Goal: Task Accomplishment & Management: Use online tool/utility

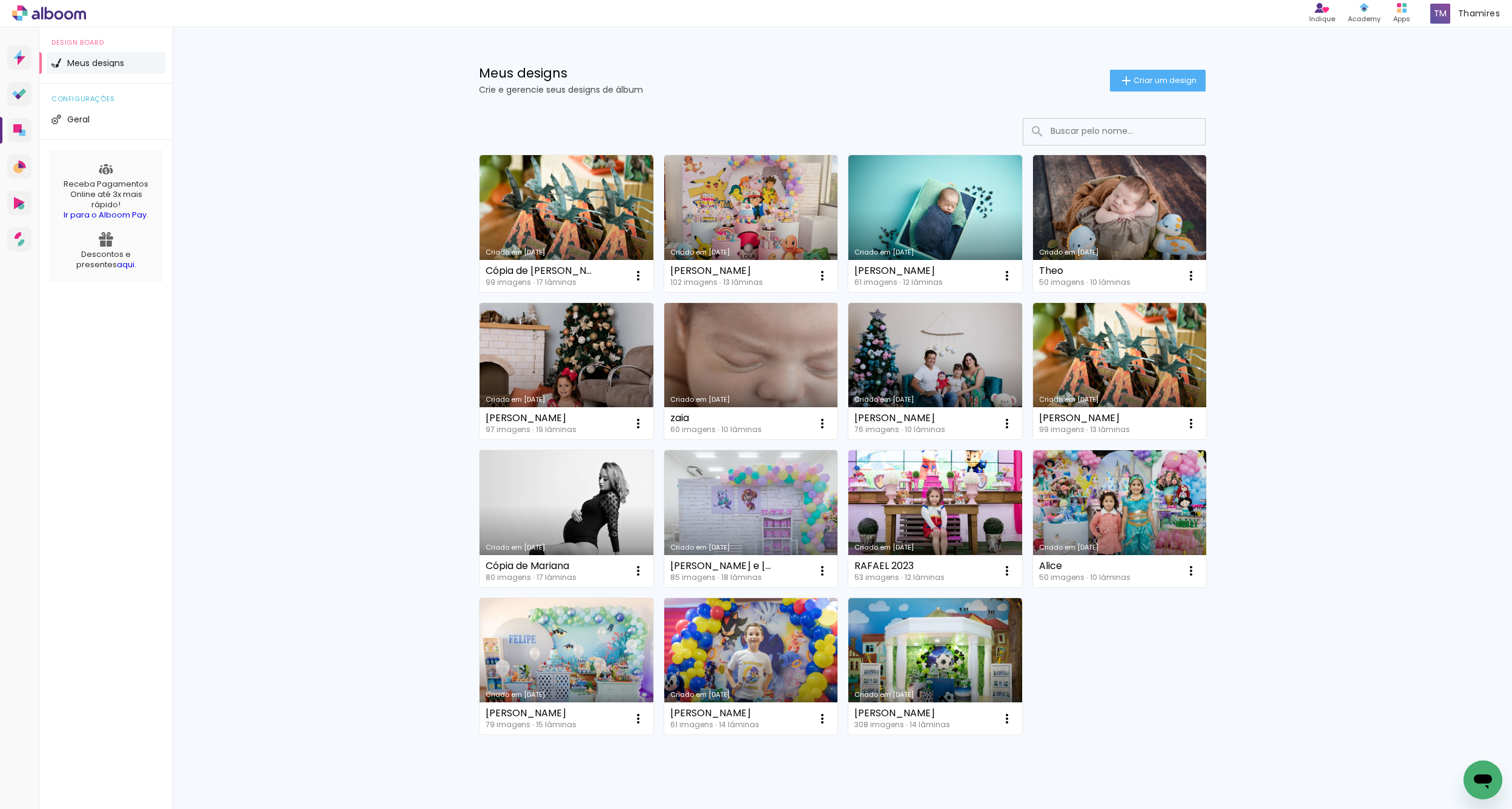
click at [736, 355] on link "Criado em [DATE]" at bounding box center [751, 372] width 173 height 137
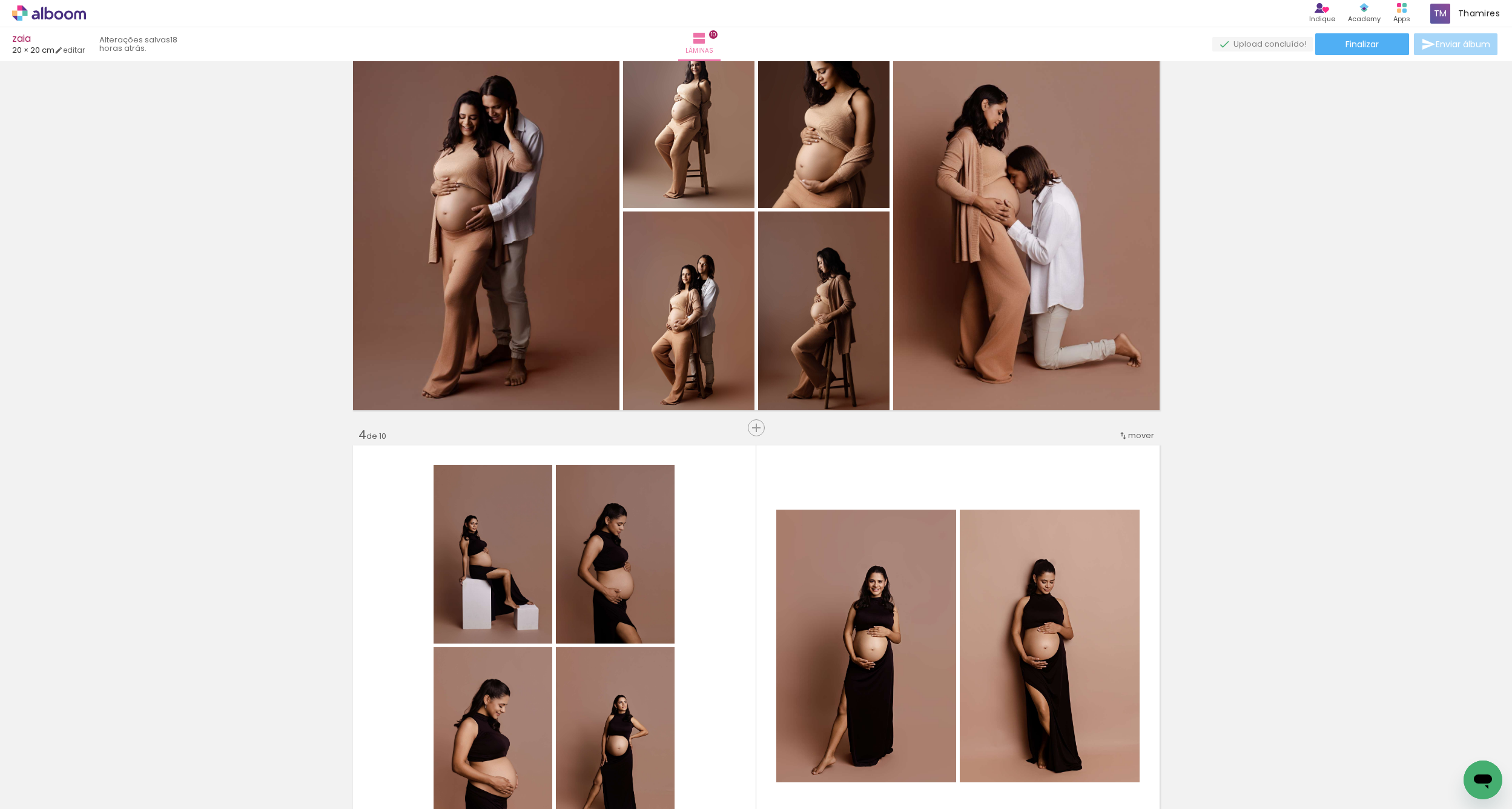
scroll to position [898, 0]
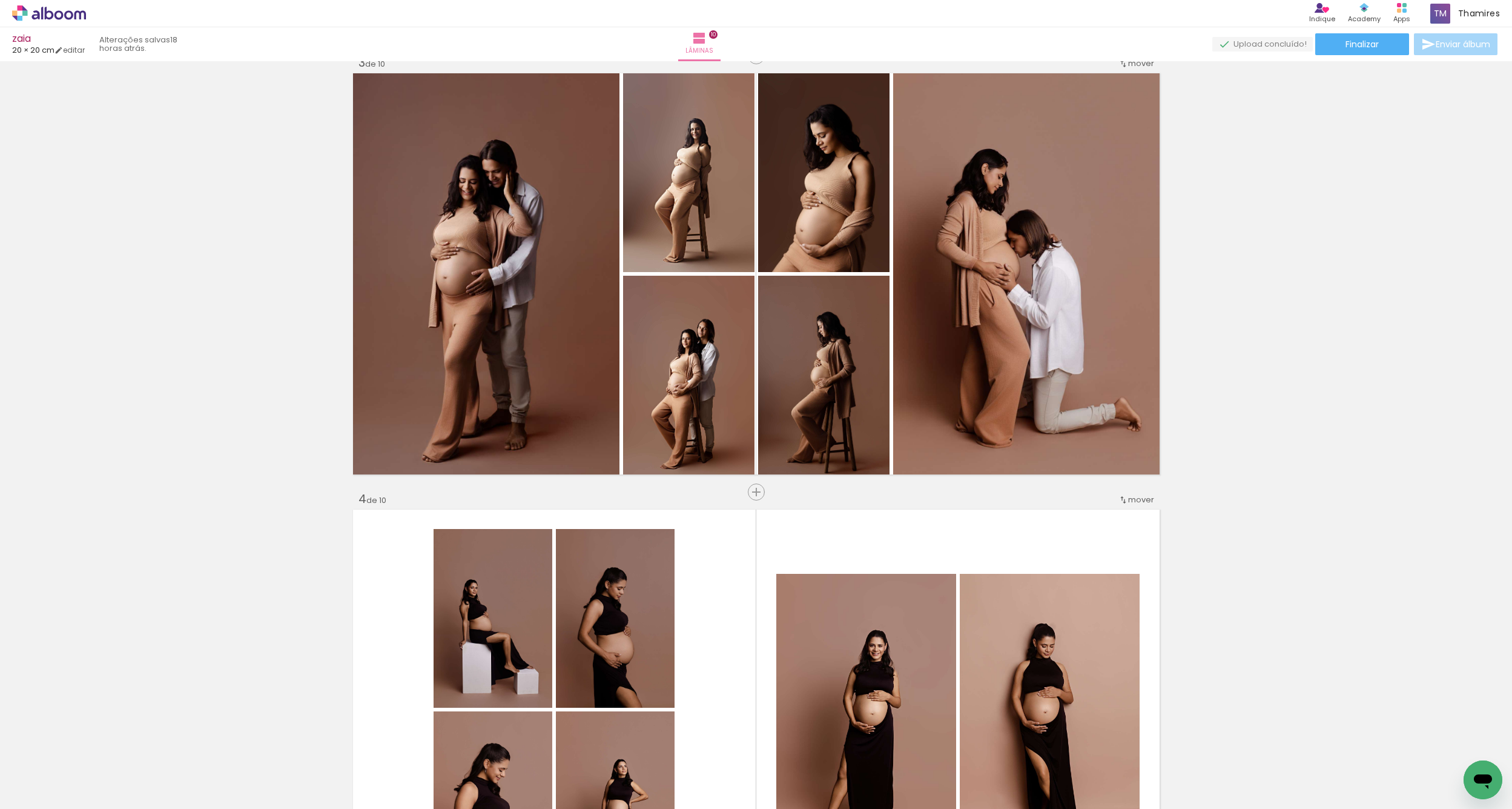
click at [0, 0] on span "Adicionar Fotos" at bounding box center [0, 0] width 0 height 0
click at [0, 0] on input "file" at bounding box center [0, 0] width 0 height 0
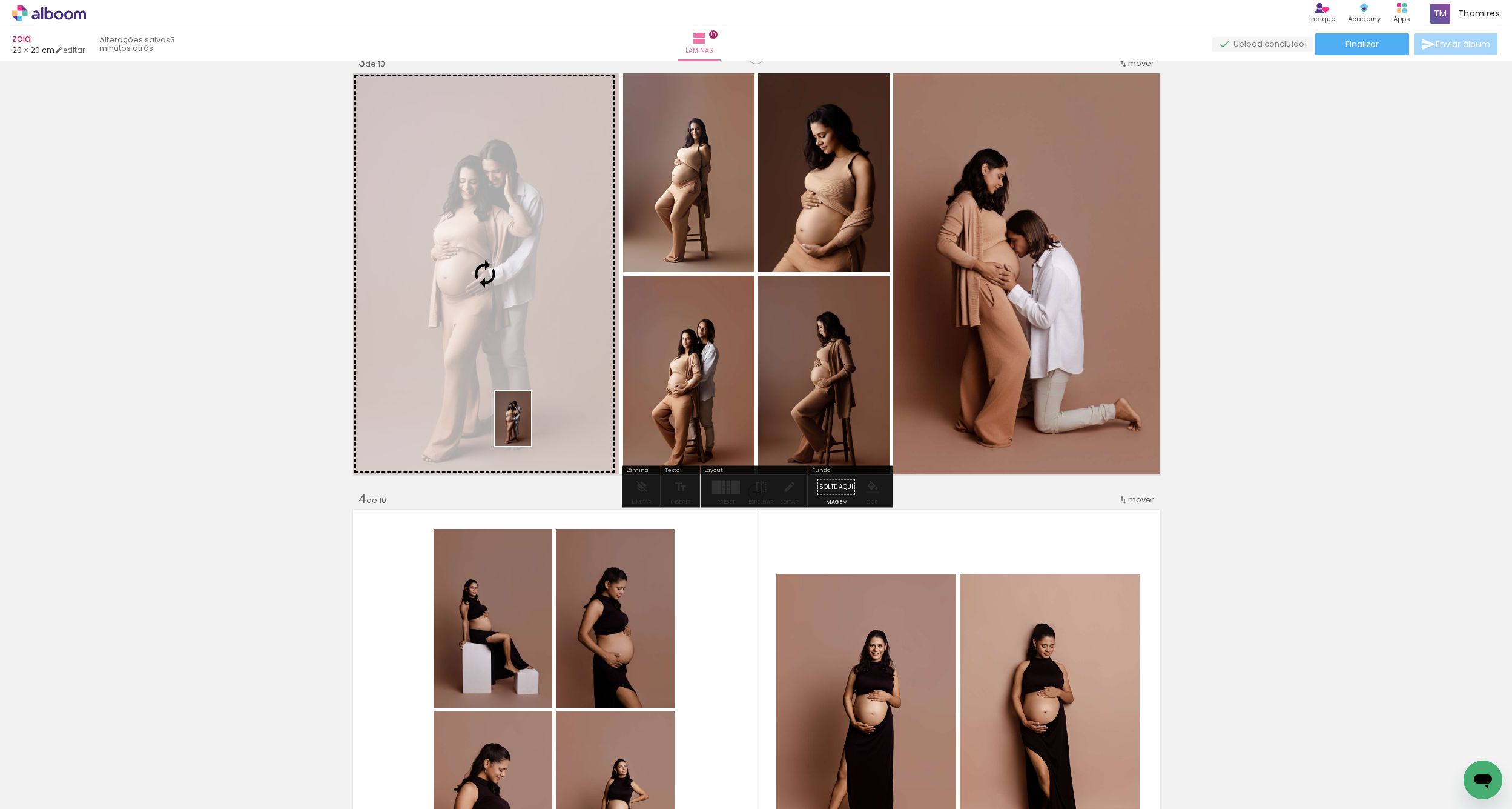
drag, startPoint x: 805, startPoint y: 775, endPoint x: 531, endPoint y: 428, distance: 442.1
click at [531, 428] on quentale-workspace at bounding box center [756, 404] width 1512 height 809
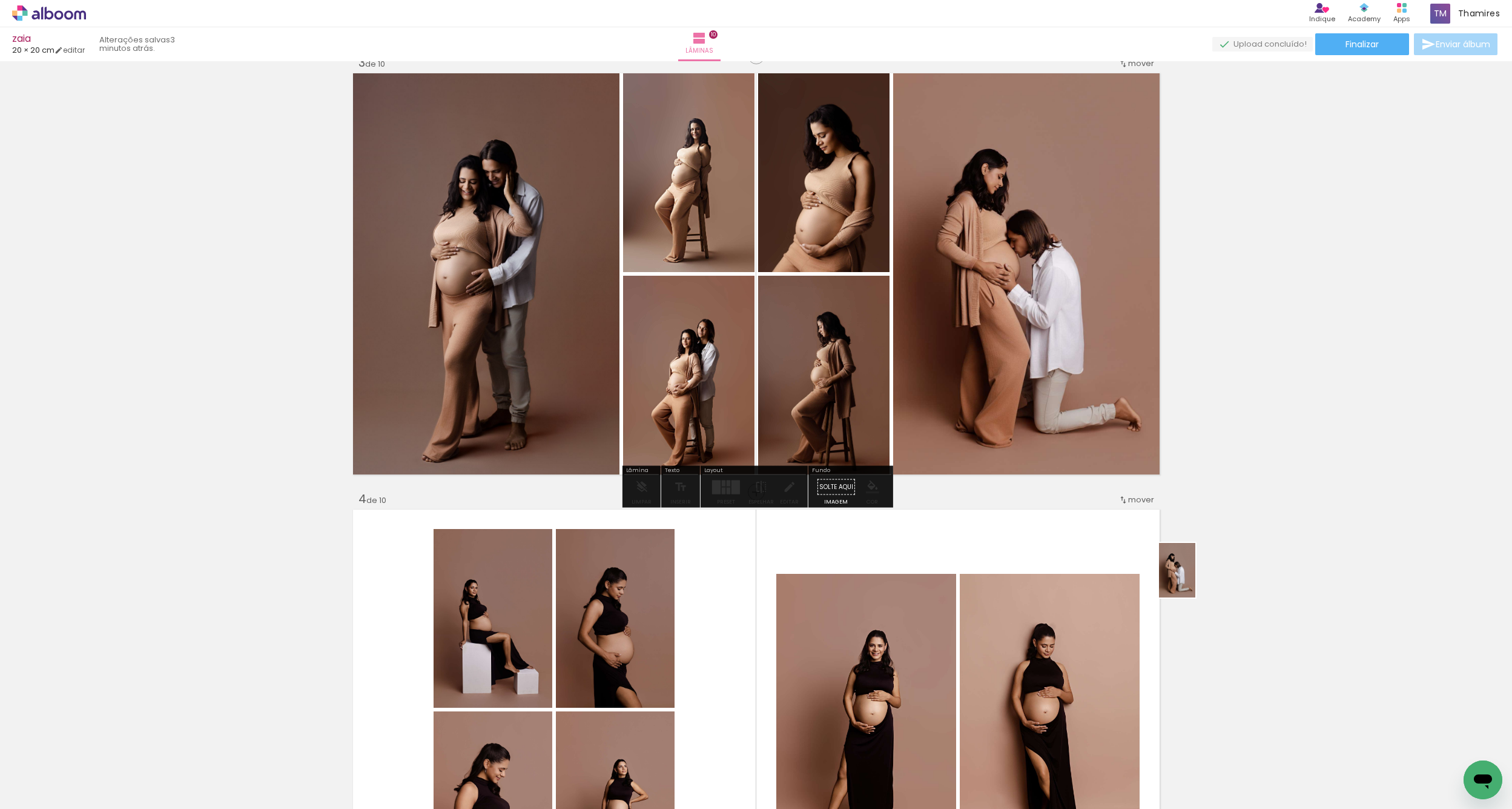
click at [1196, 579] on quentale-workspace at bounding box center [756, 404] width 1512 height 809
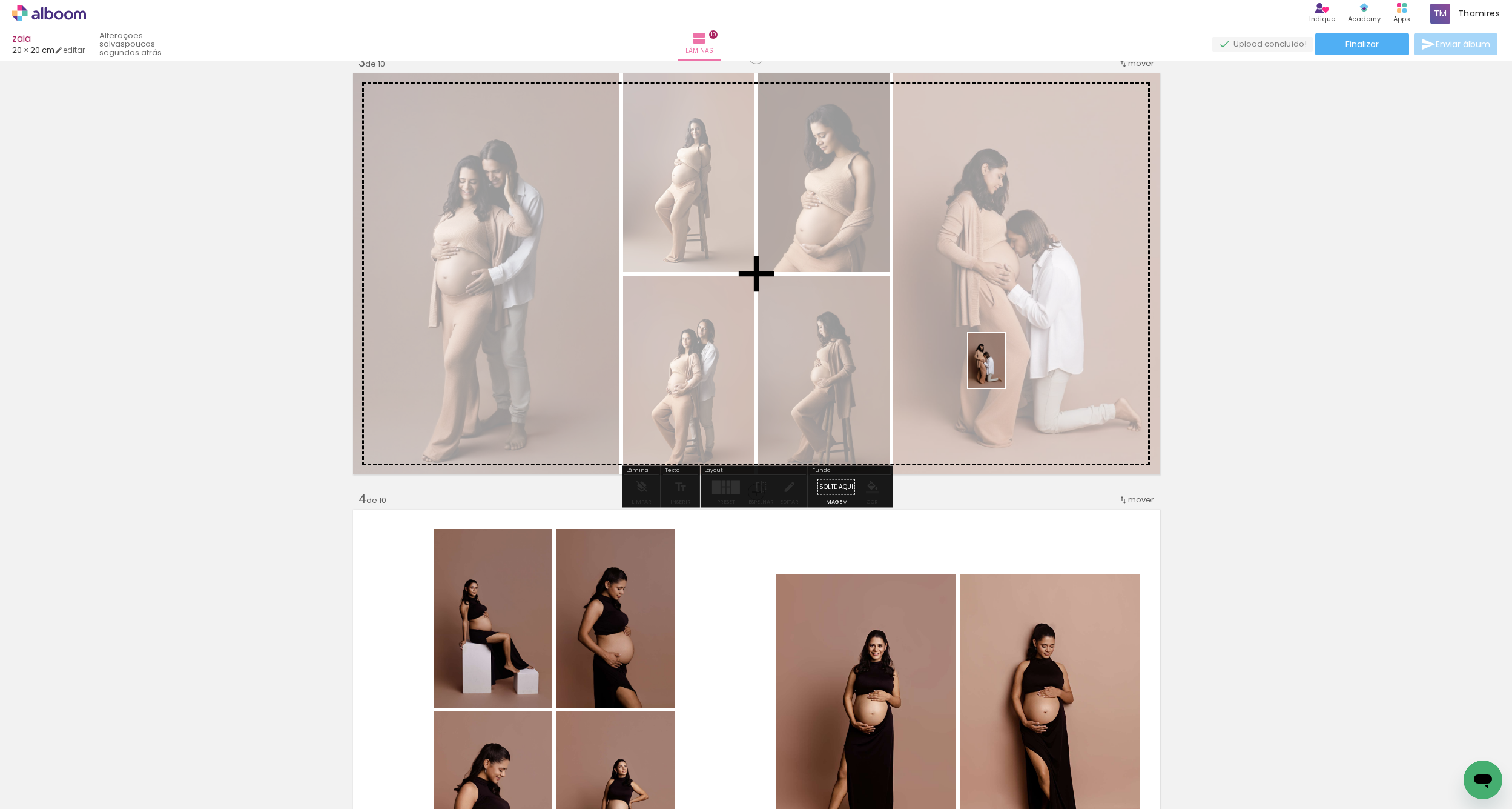
drag, startPoint x: 861, startPoint y: 777, endPoint x: 1005, endPoint y: 369, distance: 432.7
click at [1005, 369] on quentale-workspace at bounding box center [756, 404] width 1512 height 809
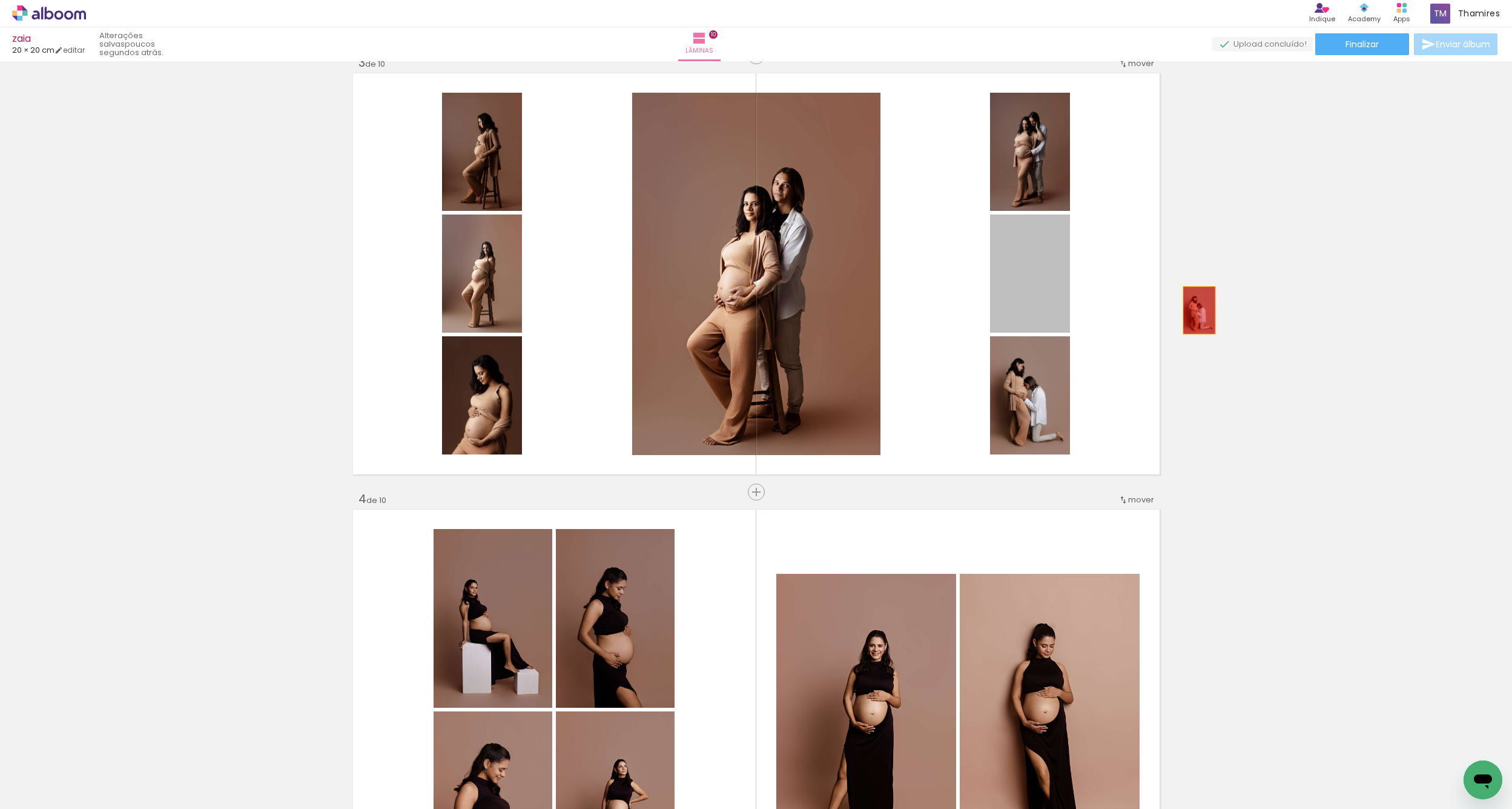
drag, startPoint x: 1025, startPoint y: 275, endPoint x: 1234, endPoint y: 317, distance: 213.2
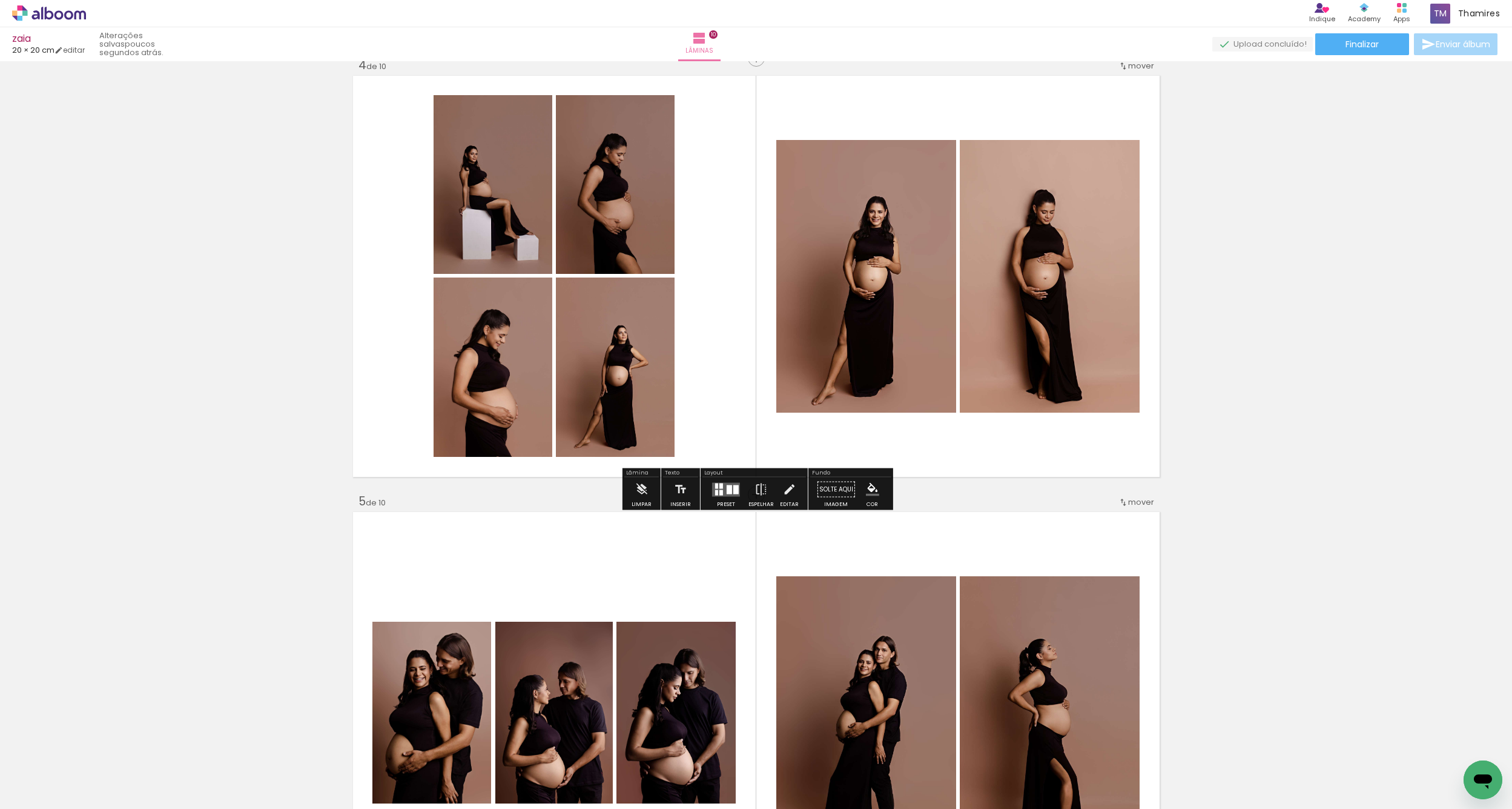
scroll to position [1588, 0]
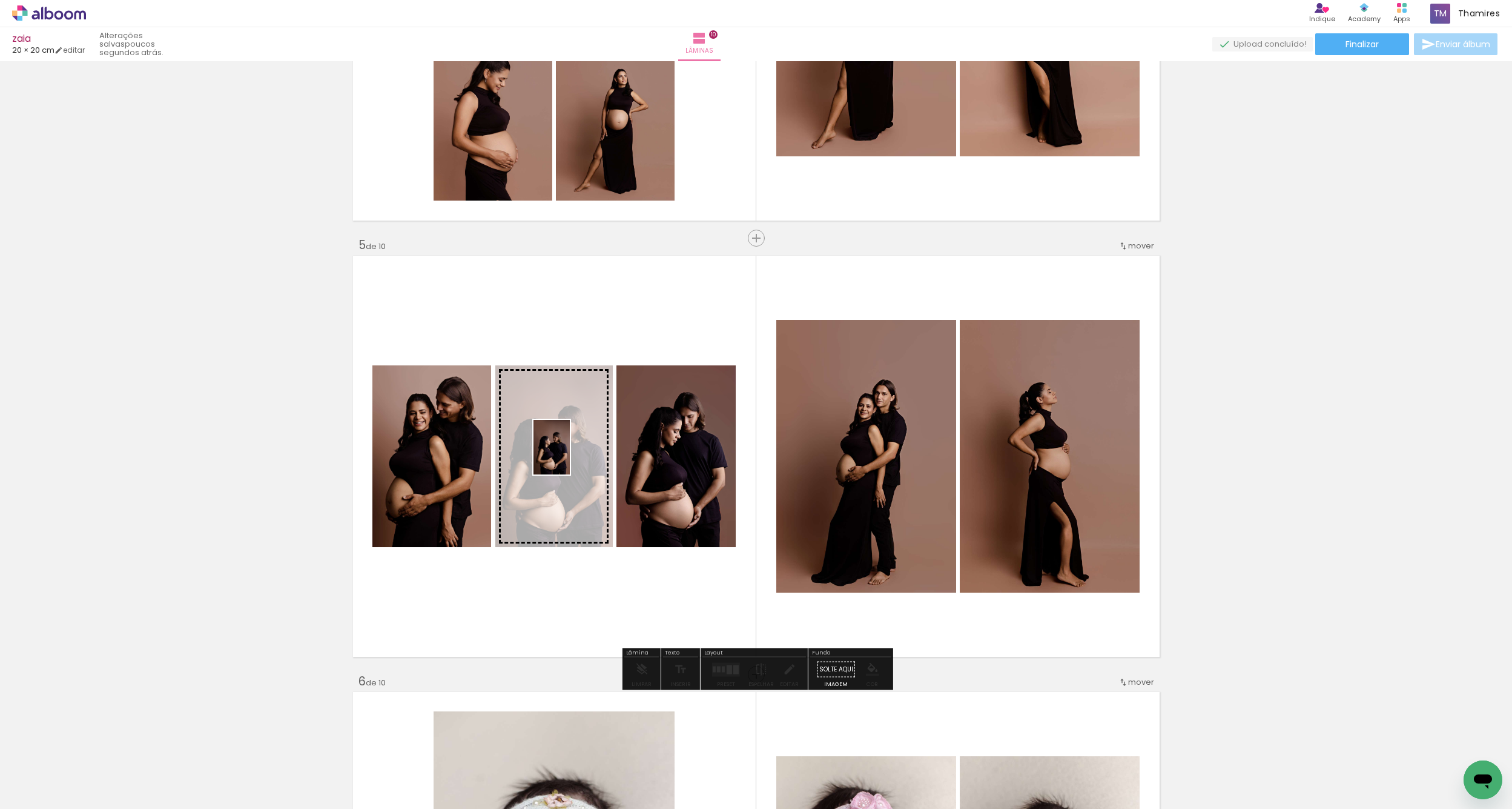
drag, startPoint x: 942, startPoint y: 770, endPoint x: 570, endPoint y: 457, distance: 486.2
click at [570, 457] on quentale-workspace at bounding box center [756, 404] width 1512 height 809
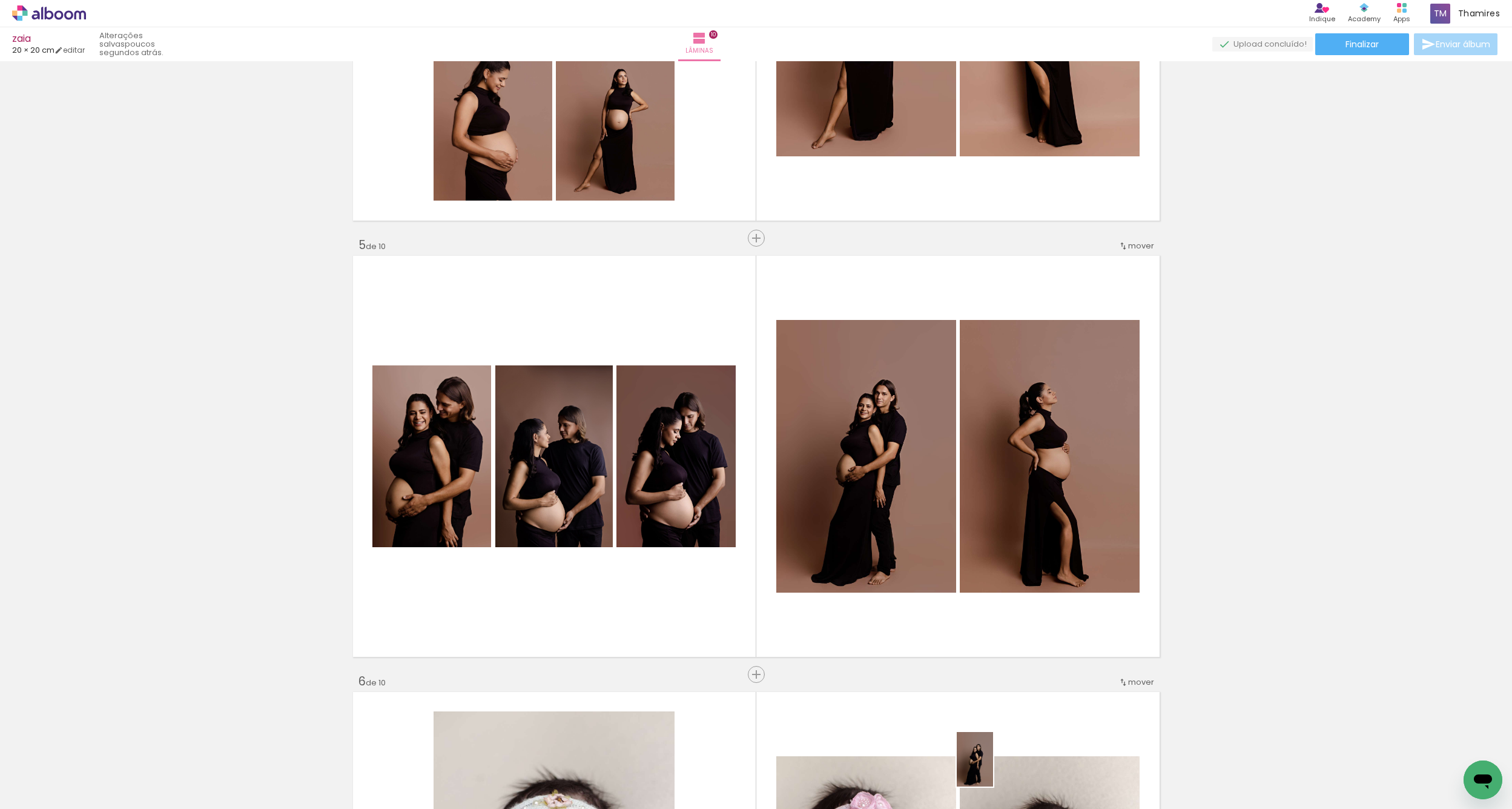
drag, startPoint x: 1005, startPoint y: 768, endPoint x: 993, endPoint y: 768, distance: 12.0
click at [993, 768] on div at bounding box center [1000, 768] width 40 height 60
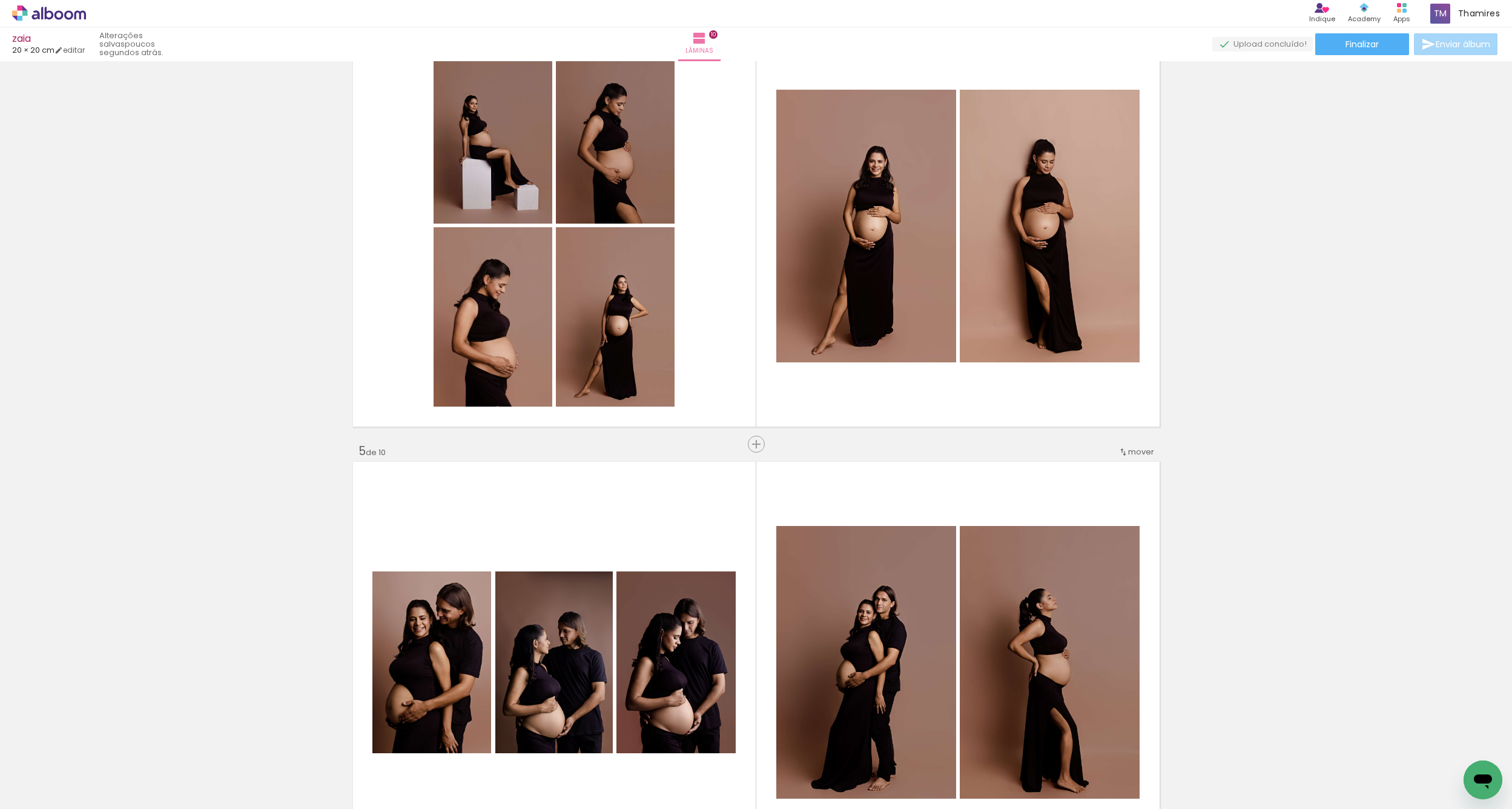
scroll to position [1572, 0]
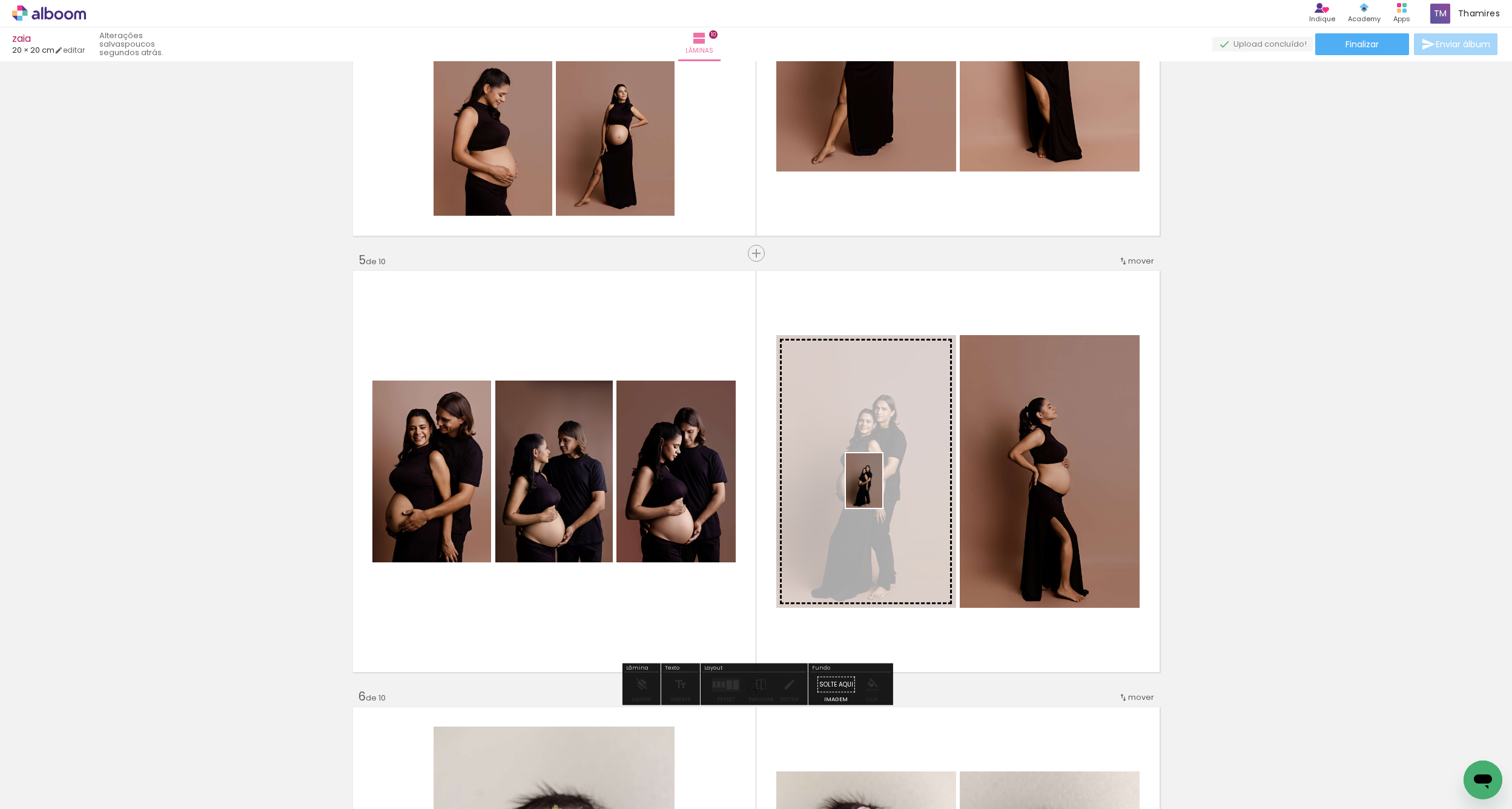
drag, startPoint x: 1008, startPoint y: 764, endPoint x: 883, endPoint y: 490, distance: 301.2
click at [883, 490] on quentale-workspace at bounding box center [756, 404] width 1512 height 809
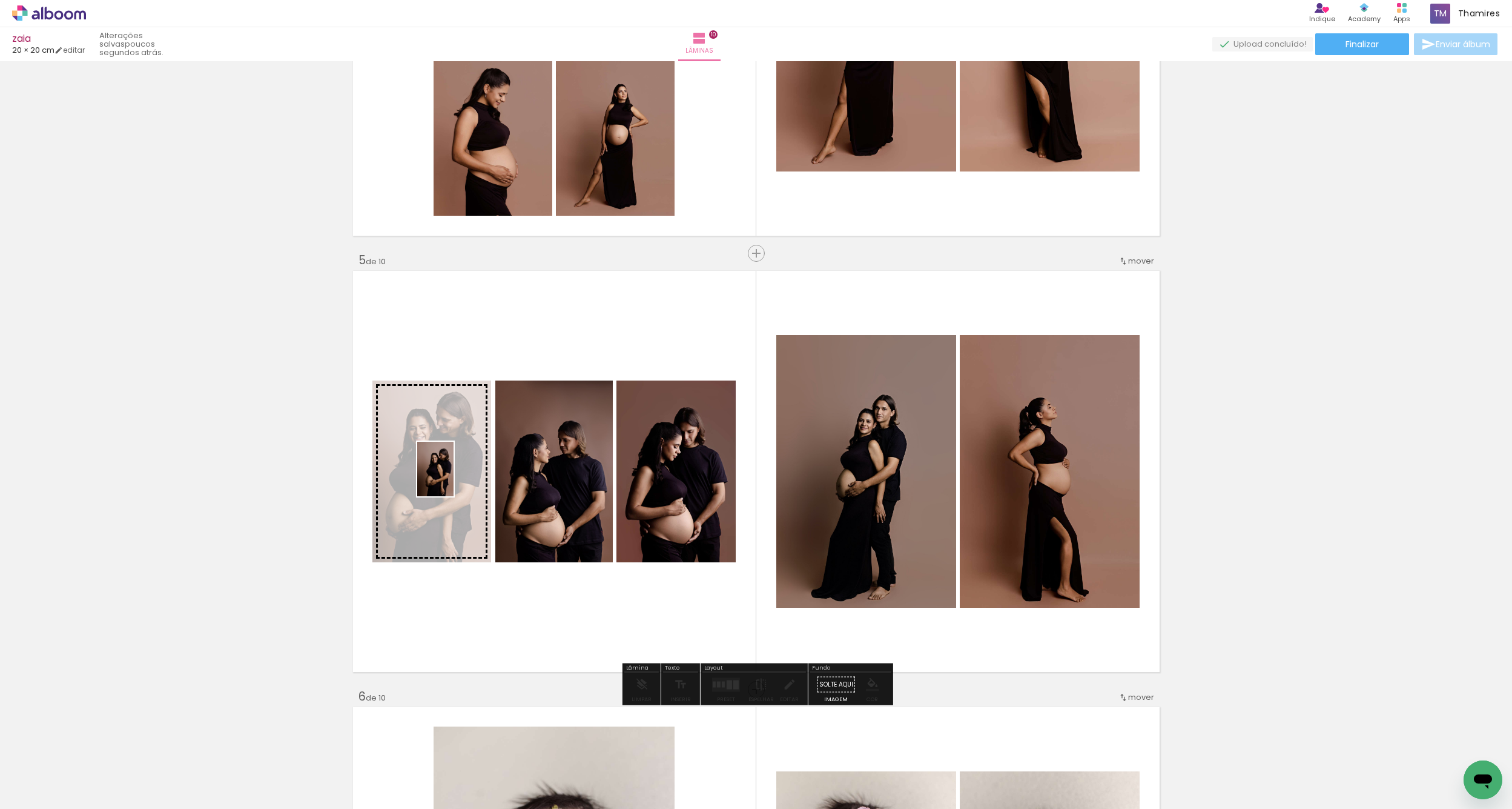
drag, startPoint x: 1077, startPoint y: 765, endPoint x: 453, endPoint y: 478, distance: 686.8
click at [453, 478] on quentale-workspace at bounding box center [756, 404] width 1512 height 809
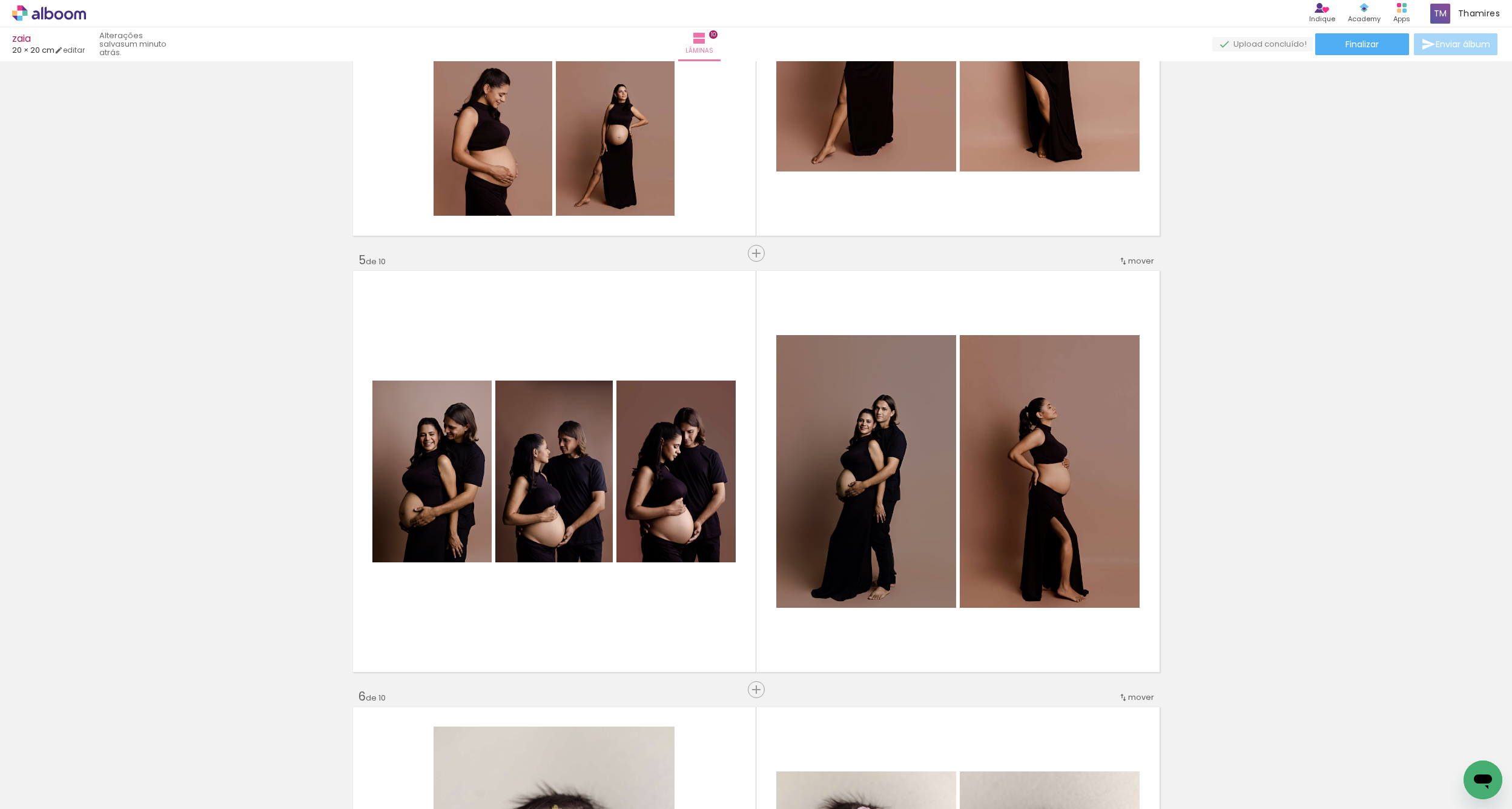
click at [1138, 768] on div at bounding box center [1136, 768] width 40 height 60
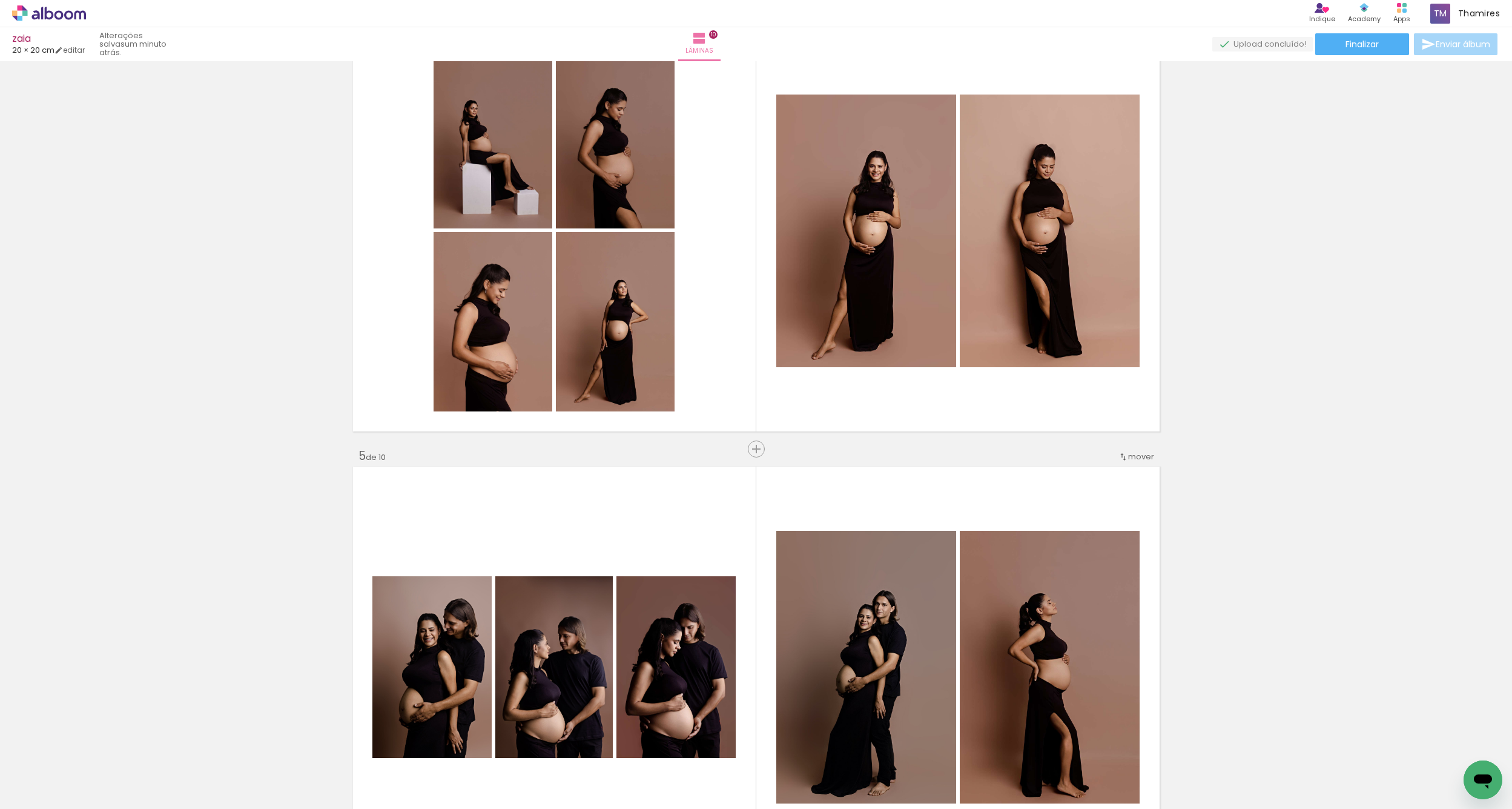
scroll to position [1342, 0]
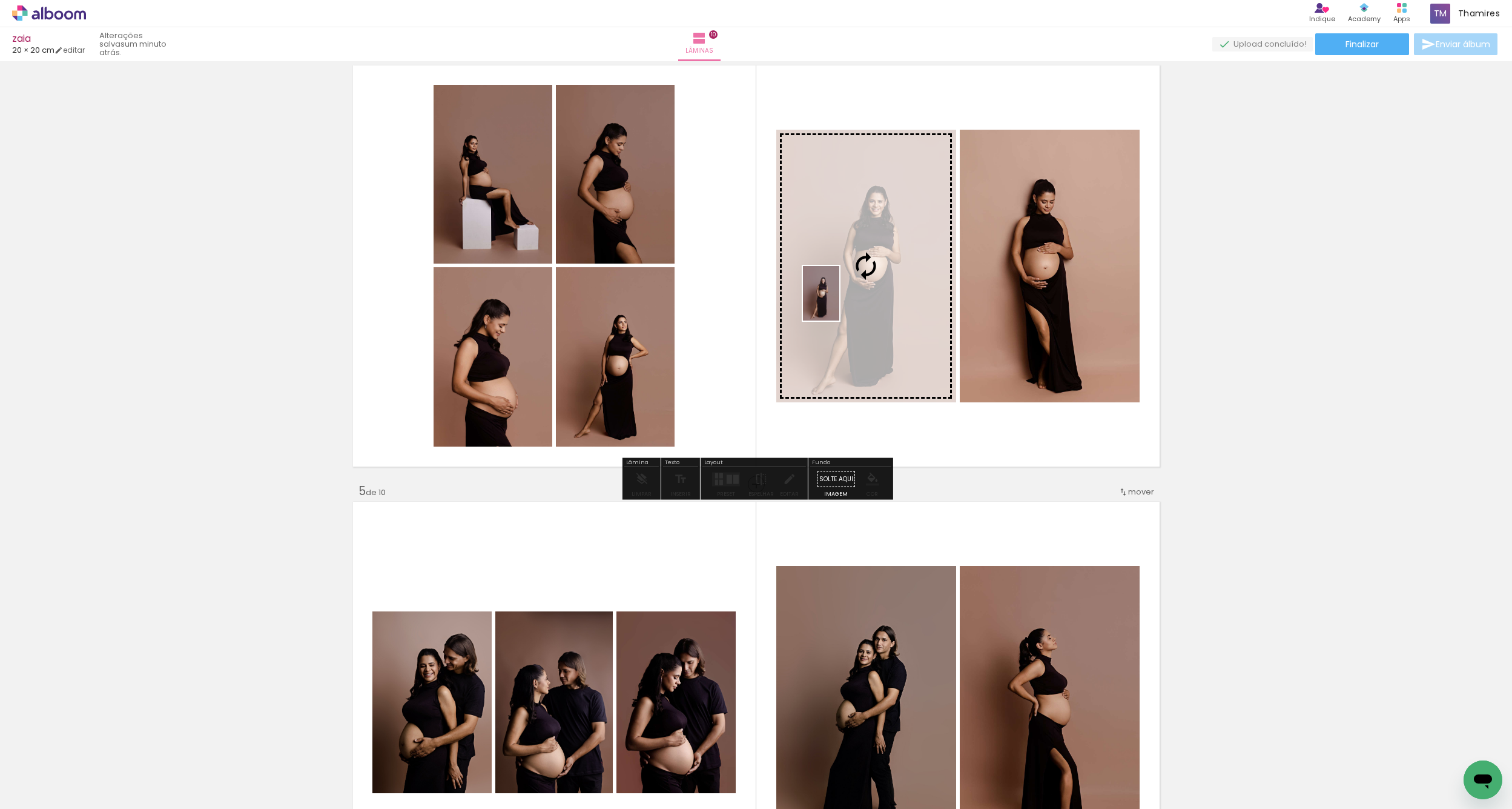
drag, startPoint x: 1134, startPoint y: 758, endPoint x: 840, endPoint y: 302, distance: 542.6
click at [840, 302] on quentale-workspace at bounding box center [756, 404] width 1512 height 809
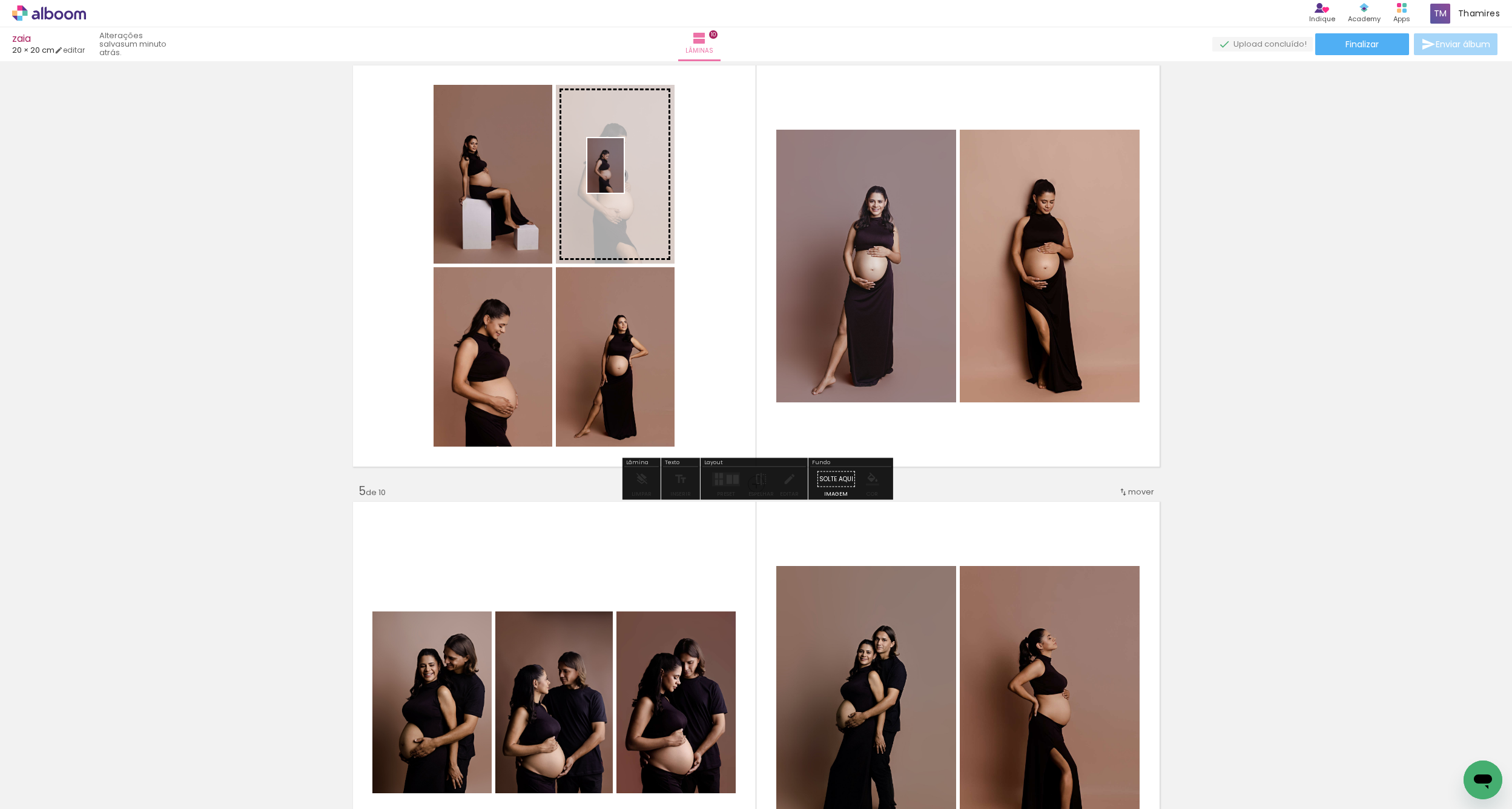
drag, startPoint x: 1207, startPoint y: 773, endPoint x: 624, endPoint y: 174, distance: 835.9
click at [624, 174] on quentale-workspace at bounding box center [756, 404] width 1512 height 809
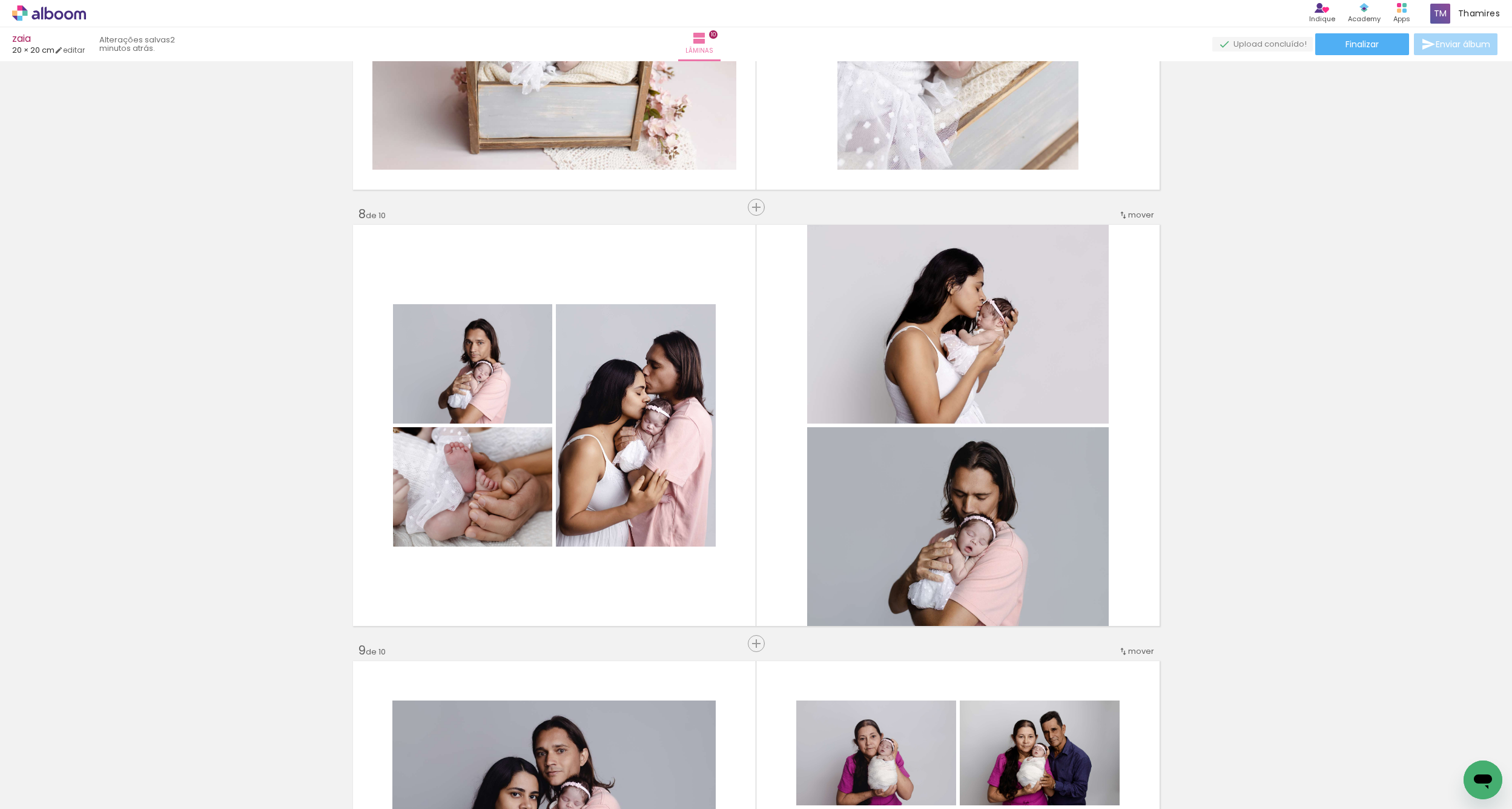
scroll to position [0, 4413]
